Goal: Transaction & Acquisition: Purchase product/service

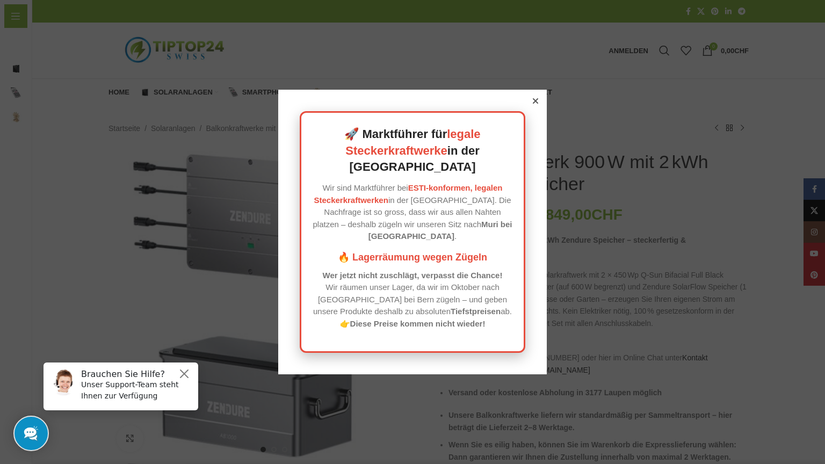
click at [533, 104] on icon at bounding box center [535, 100] width 5 height 5
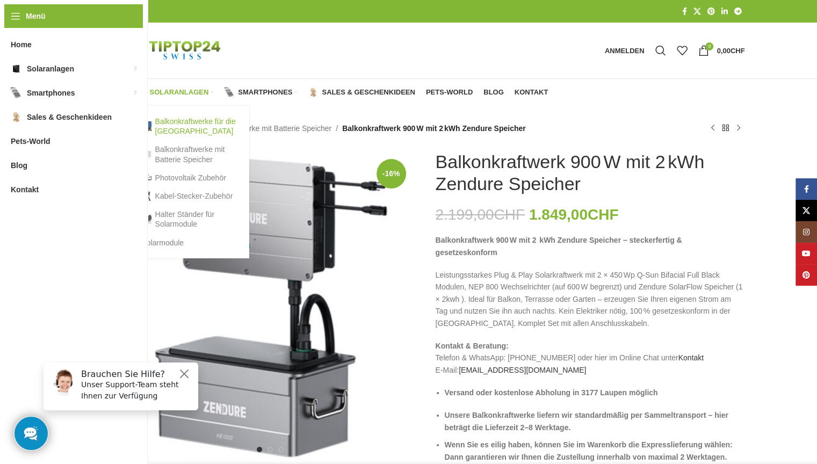
click at [168, 122] on link "Balkonkraftwerke für die [GEOGRAPHIC_DATA]" at bounding box center [190, 126] width 97 height 28
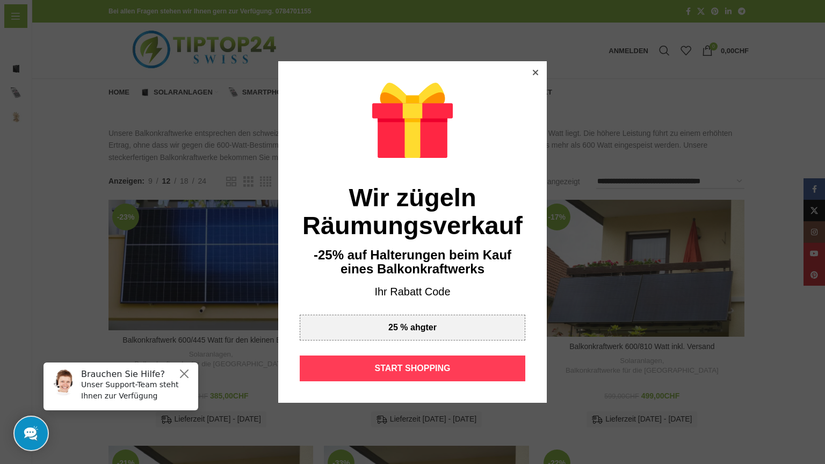
click at [378, 371] on div "START SHOPPING" at bounding box center [413, 369] width 226 height 26
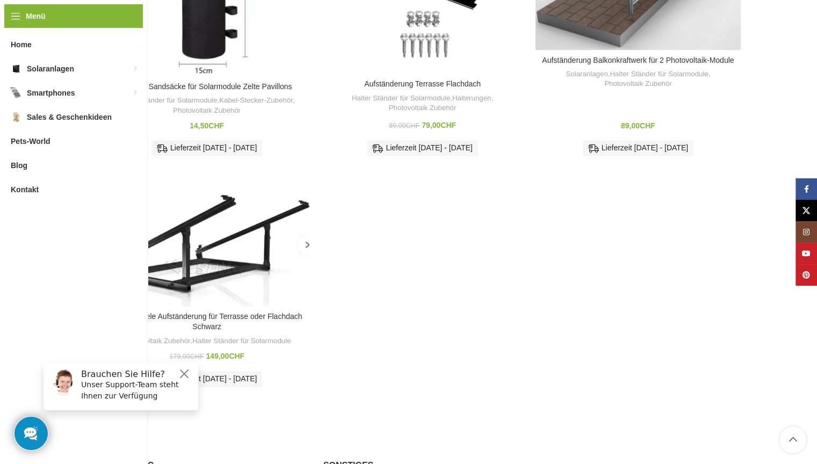
scroll to position [464, 0]
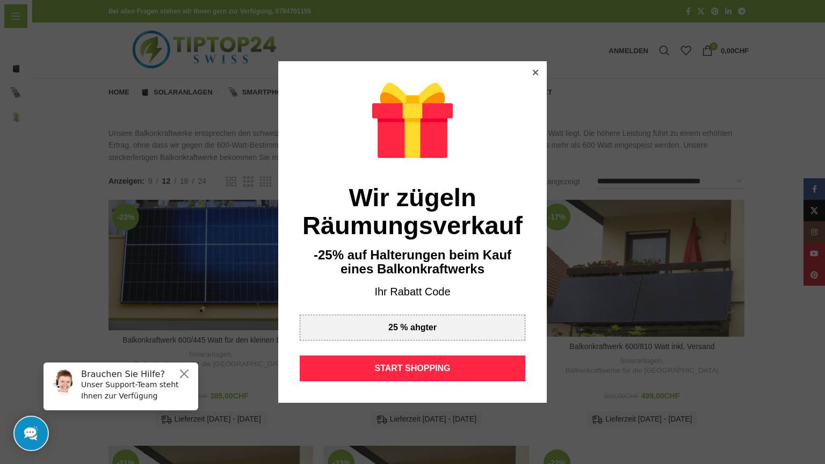
click at [533, 75] on icon at bounding box center [535, 72] width 5 height 5
